Goal: Information Seeking & Learning: Check status

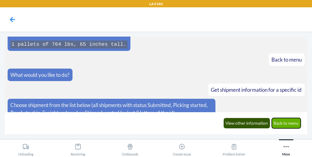
click at [287, 124] on button "Back to menu" at bounding box center [286, 123] width 29 height 10
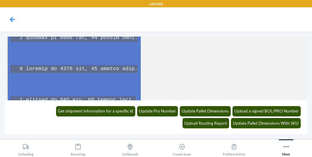
scroll to position [1264, 0]
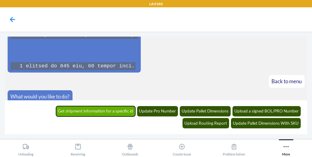
click at [74, 107] on button "Get shipment information for a specific id" at bounding box center [96, 111] width 80 height 10
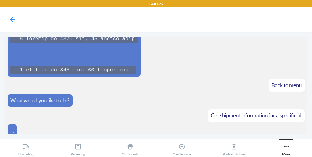
scroll to position [1289, 0]
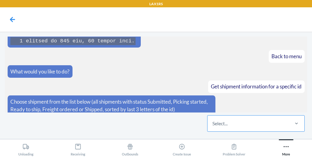
click at [222, 128] on div "Select..." at bounding box center [248, 124] width 81 height 16
click at [213, 127] on input "Select..." at bounding box center [212, 123] width 1 height 7
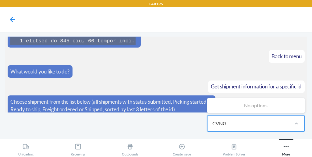
type input "CVNG"
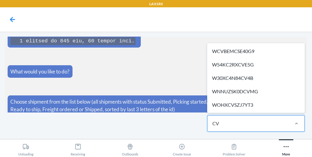
type input "CVM"
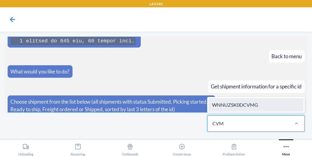
click at [250, 108] on div "WNNUZSK0DCVMG" at bounding box center [256, 104] width 95 height 13
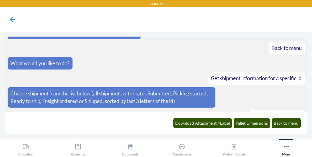
scroll to position [1319, 0]
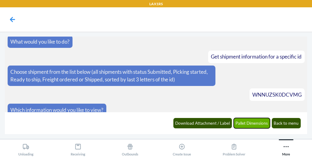
click at [238, 122] on button "Pallet Dimensions" at bounding box center [252, 123] width 37 height 10
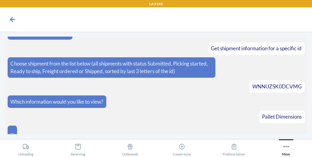
scroll to position [1364, 0]
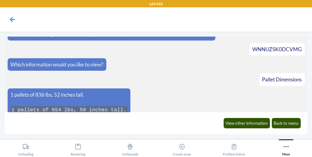
click at [273, 46] on span "WNNUZSK0DCVMG" at bounding box center [276, 49] width 49 height 6
copy span "WNNUZSK0DCVMG"
